Goal: Task Accomplishment & Management: Manage account settings

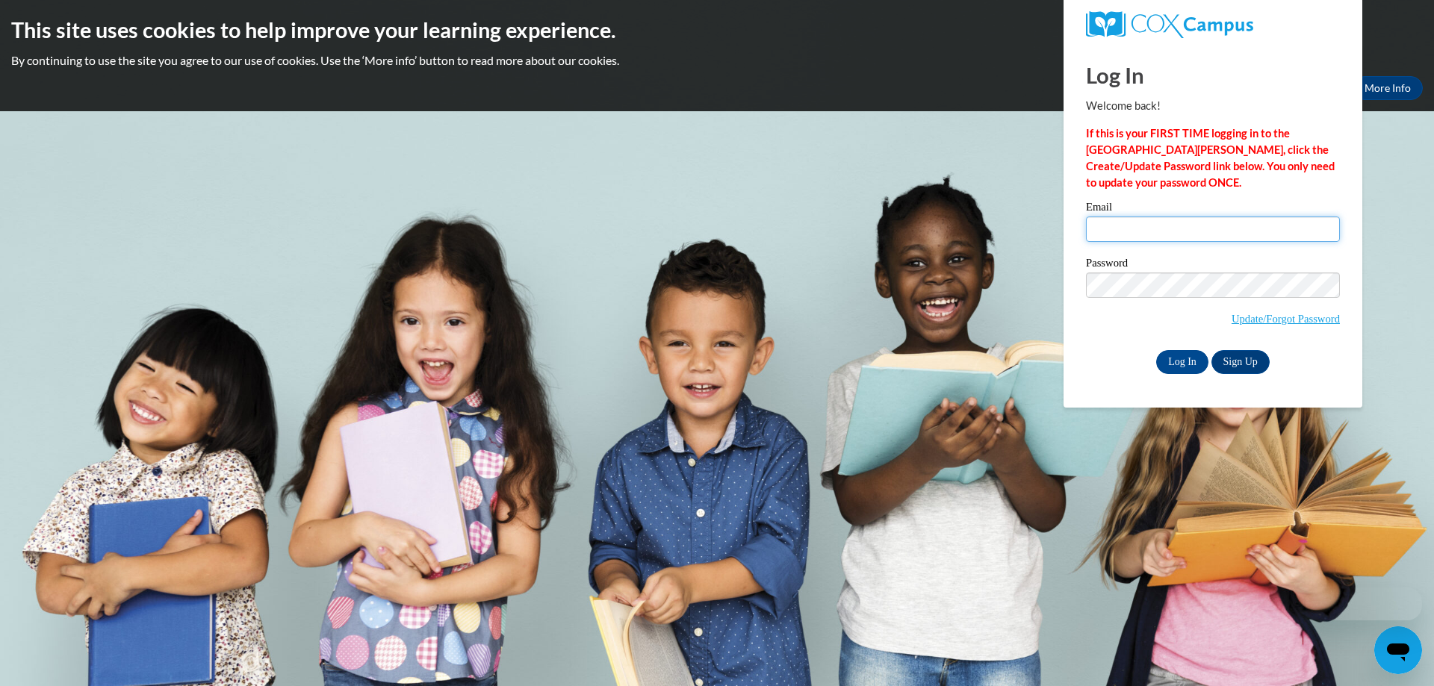
click at [1133, 226] on input "Email" at bounding box center [1213, 229] width 254 height 25
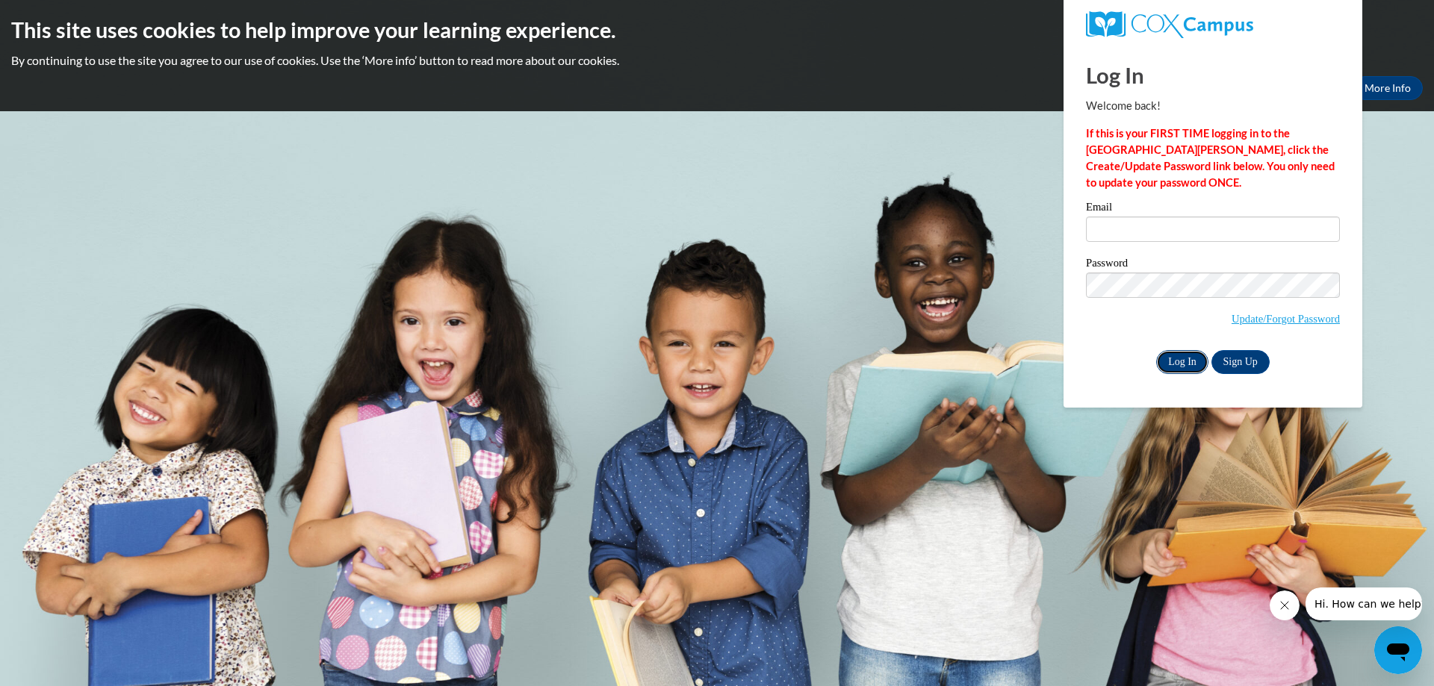
click at [1181, 355] on input "Log In" at bounding box center [1182, 362] width 52 height 24
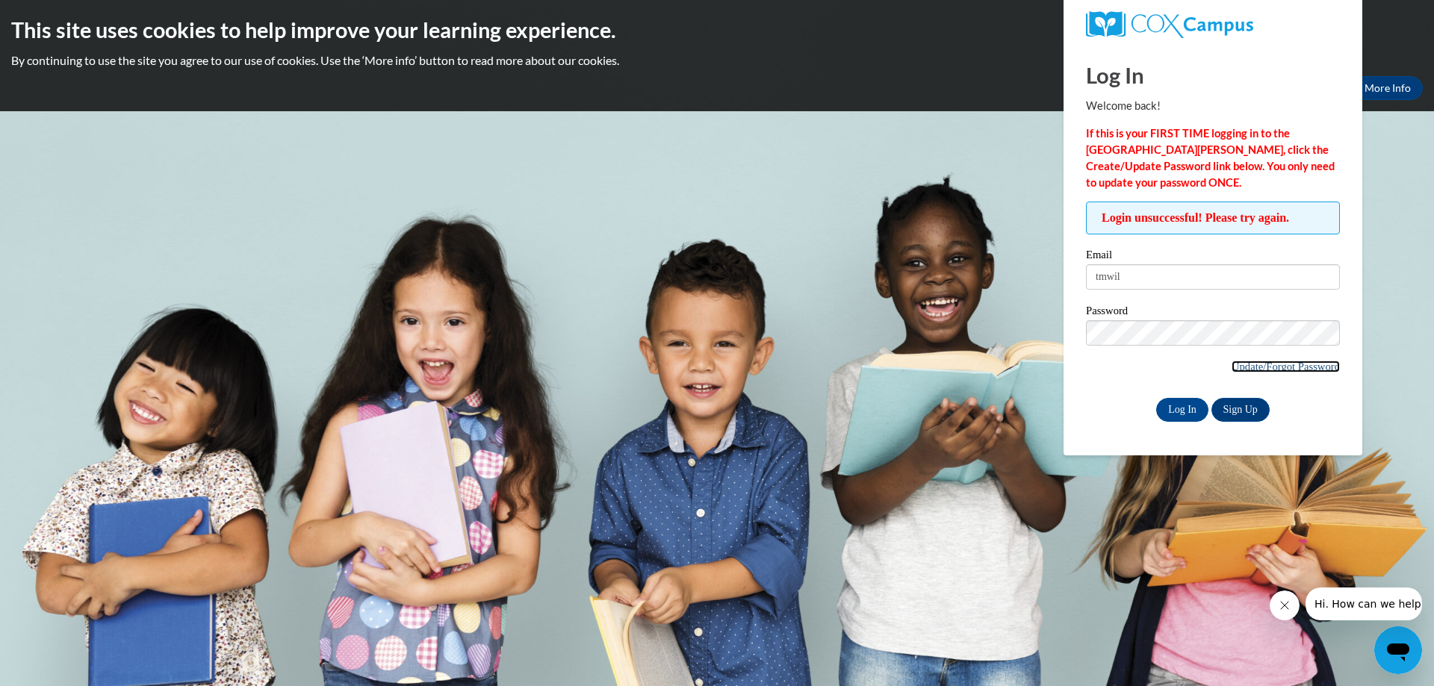
click at [1305, 362] on link "Update/Forgot Password" at bounding box center [1286, 367] width 108 height 12
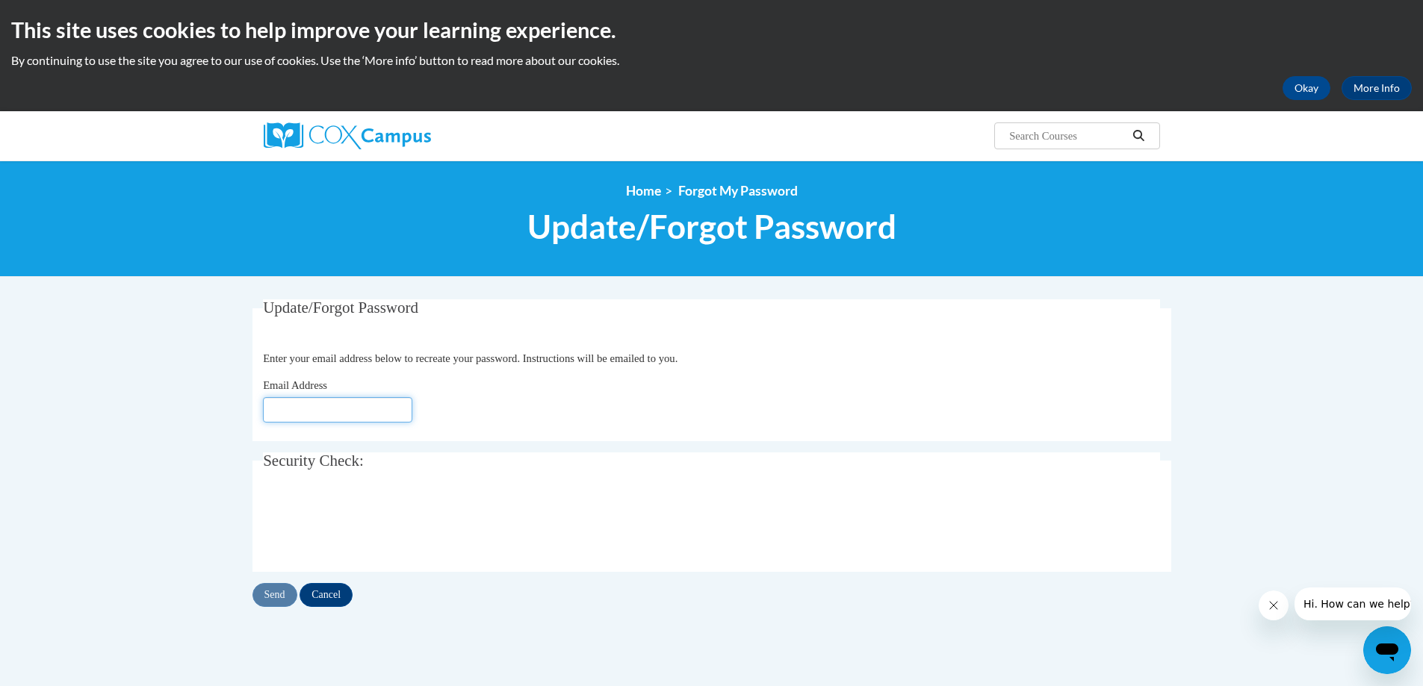
click at [294, 411] on input "Email Address" at bounding box center [337, 409] width 149 height 25
click at [326, 411] on input "Email Address" at bounding box center [337, 409] width 149 height 25
type input "tmwilson442"
click at [267, 597] on div "Send Cancel" at bounding box center [711, 595] width 919 height 24
click at [280, 599] on input "Send" at bounding box center [274, 595] width 45 height 24
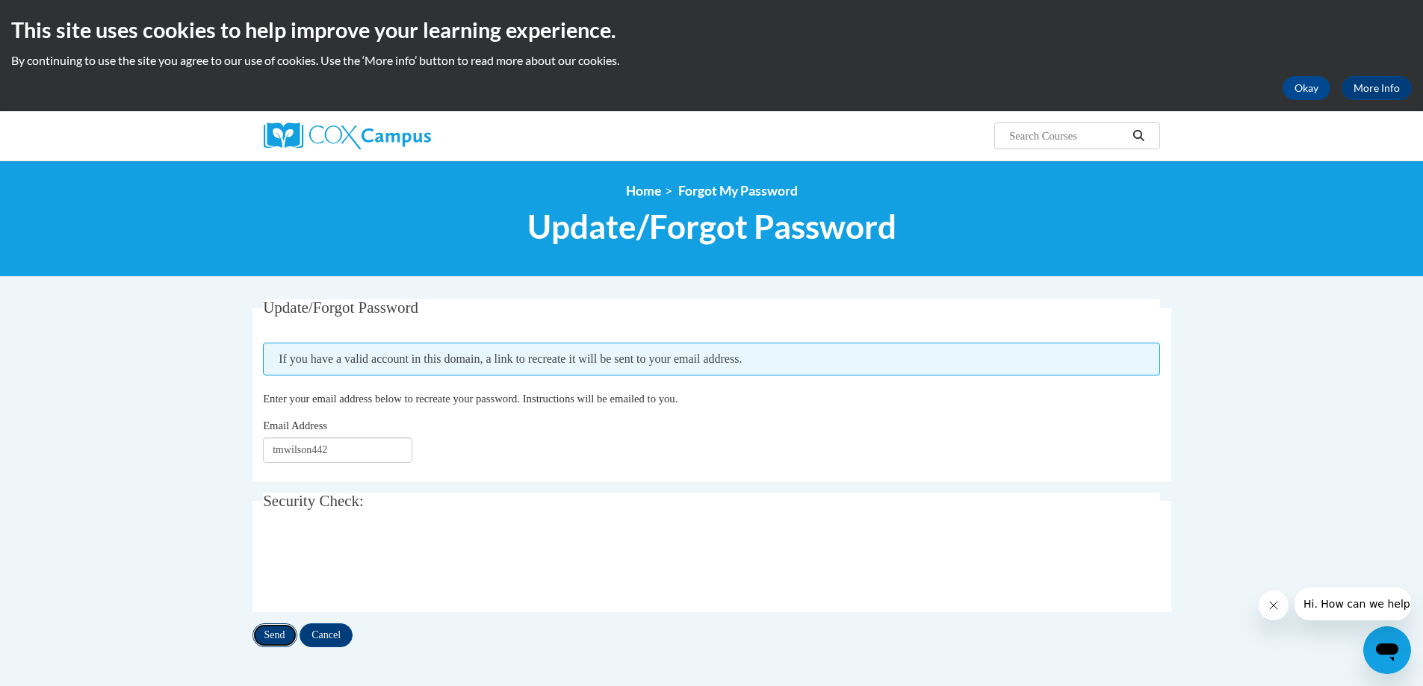
click at [281, 633] on input "Send" at bounding box center [274, 636] width 45 height 24
click at [1318, 607] on span "Hi. How can we help?" at bounding box center [1358, 604] width 112 height 12
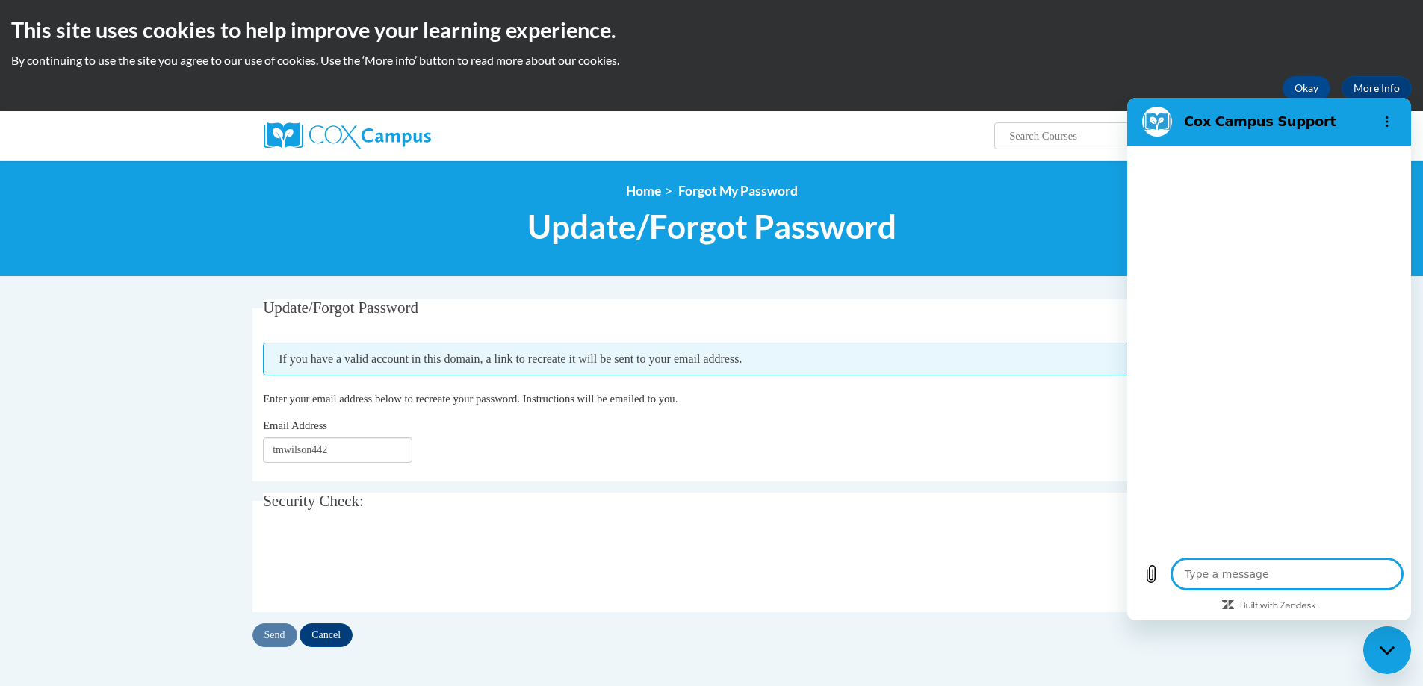
type textarea "x"
